Goal: Check status: Check status

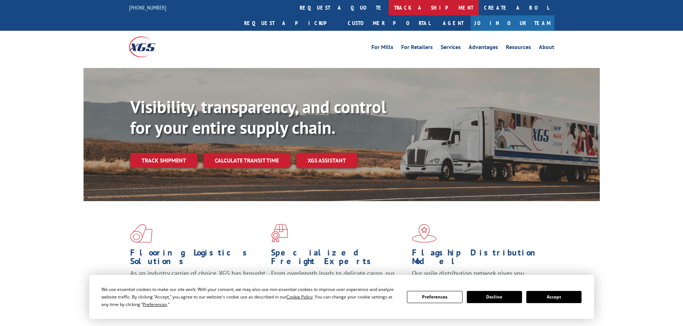
click at [388, 1] on link "track a shipment" at bounding box center [433, 7] width 90 height 15
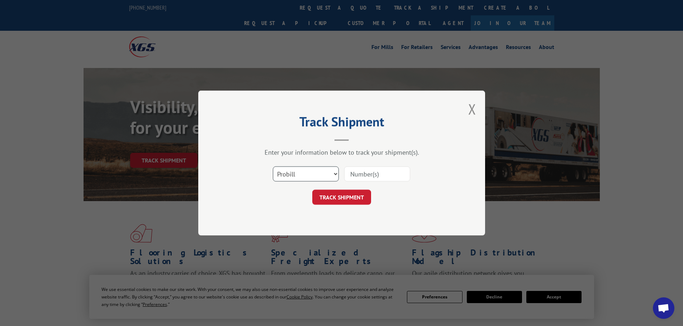
click at [325, 176] on select "Select category... Probill BOL PO" at bounding box center [306, 174] width 66 height 15
select select "bol"
click at [273, 167] on select "Select category... Probill BOL PO" at bounding box center [306, 174] width 66 height 15
click at [349, 173] on input at bounding box center [377, 174] width 66 height 15
paste input "5591340"
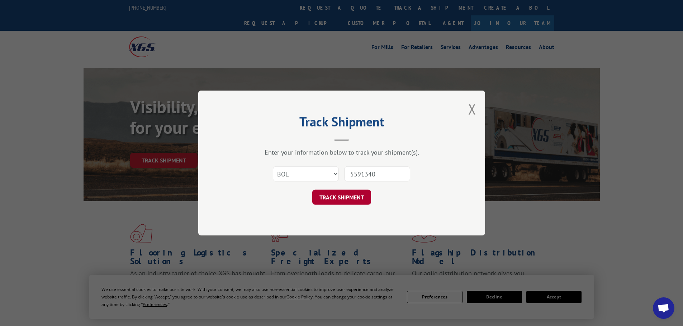
type input "5591340"
click at [344, 200] on button "TRACK SHIPMENT" at bounding box center [341, 197] width 59 height 15
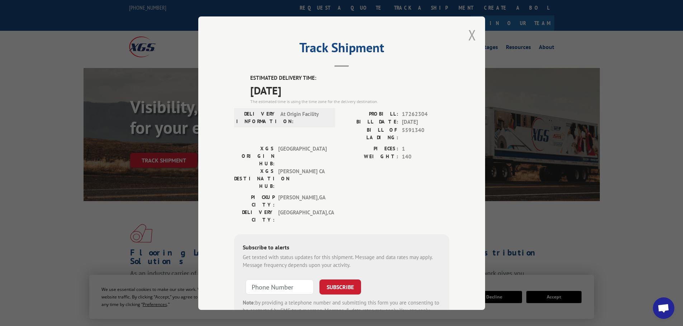
click at [470, 35] on button "Close modal" at bounding box center [472, 34] width 8 height 19
